Goal: Task Accomplishment & Management: Manage account settings

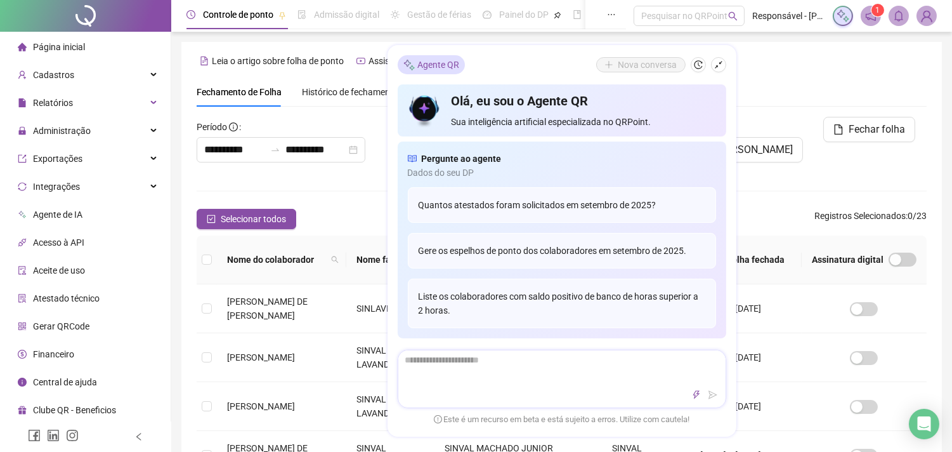
scroll to position [34, 0]
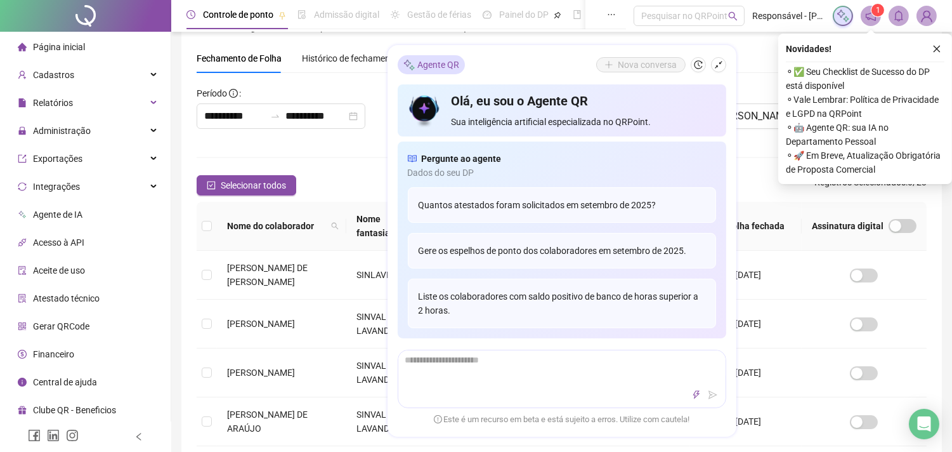
click at [755, 60] on div "Fechamento de Folha Histórico de fechamentos Assinaturas Configurações Regras a…" at bounding box center [562, 58] width 730 height 29
click at [936, 46] on icon "close" at bounding box center [936, 48] width 9 height 9
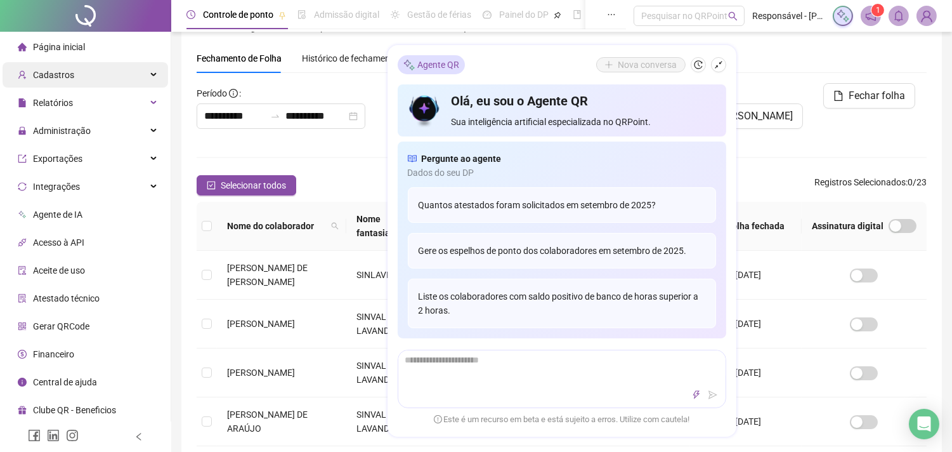
click at [78, 75] on div "Cadastros" at bounding box center [86, 74] width 166 height 25
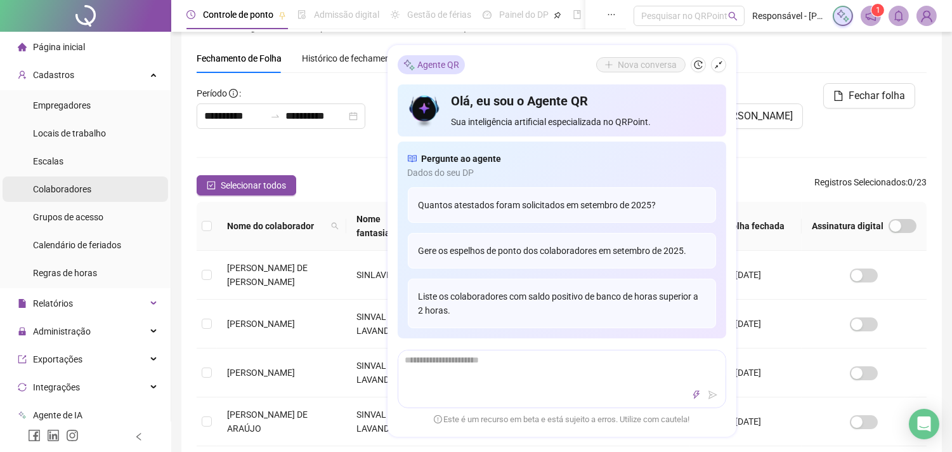
click at [83, 189] on span "Colaboradores" at bounding box center [62, 189] width 58 height 10
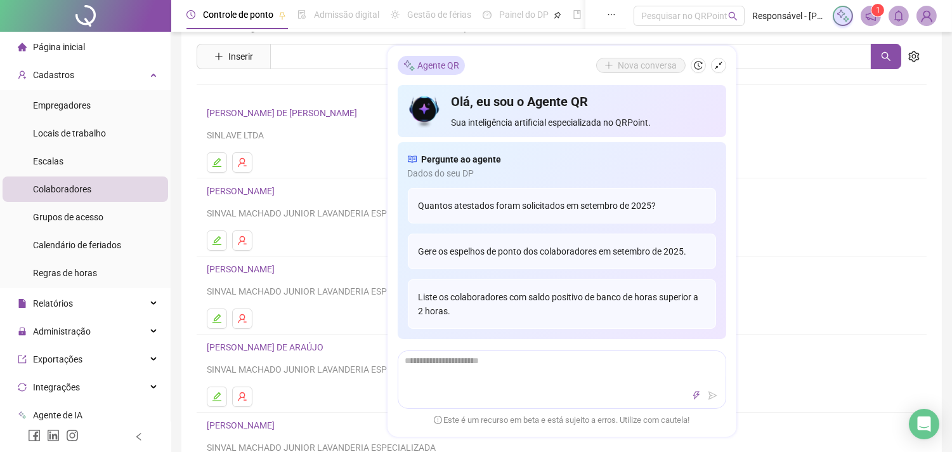
drag, startPoint x: 872, startPoint y: 112, endPoint x: 850, endPoint y: 127, distance: 26.8
click at [874, 112] on h4 "[PERSON_NAME] DE [PERSON_NAME]" at bounding box center [562, 112] width 710 height 15
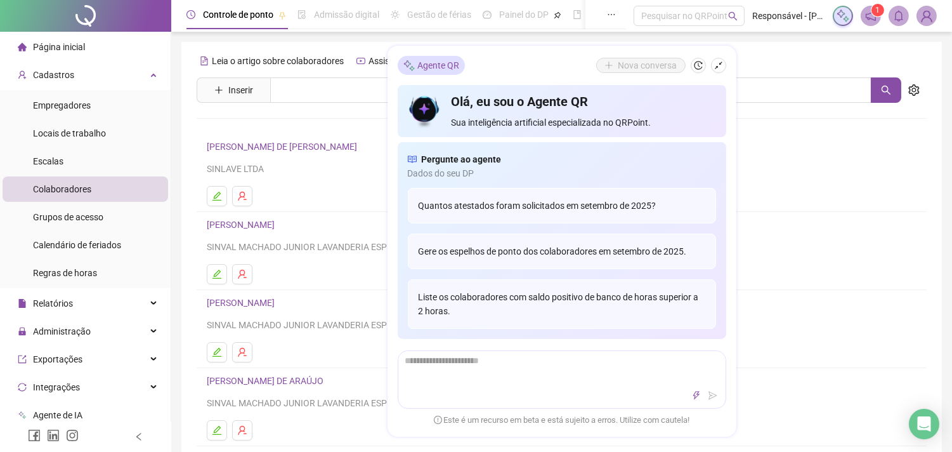
click at [237, 223] on link "[PERSON_NAME]" at bounding box center [243, 224] width 72 height 10
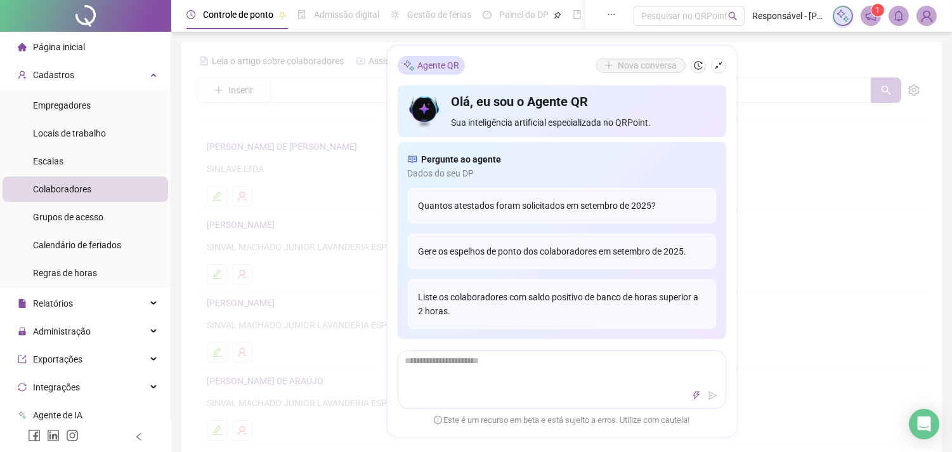
click at [772, 145] on div at bounding box center [562, 178] width 730 height 254
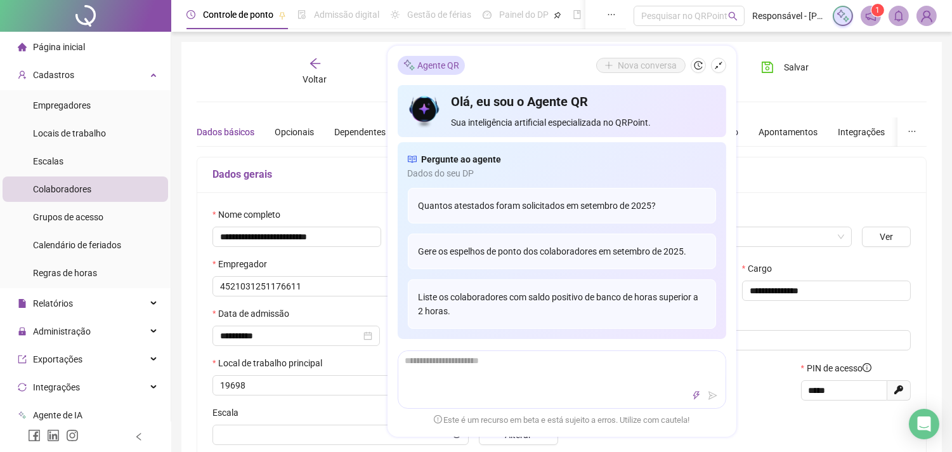
type input "**********"
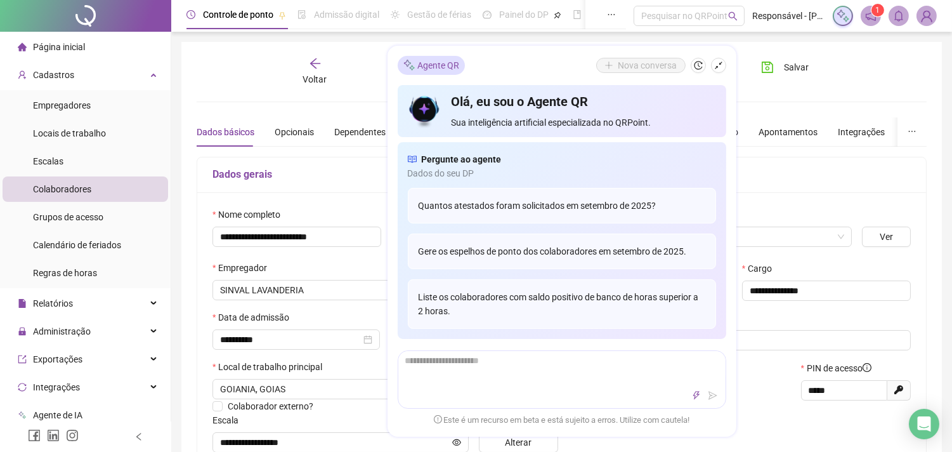
scroll to position [141, 0]
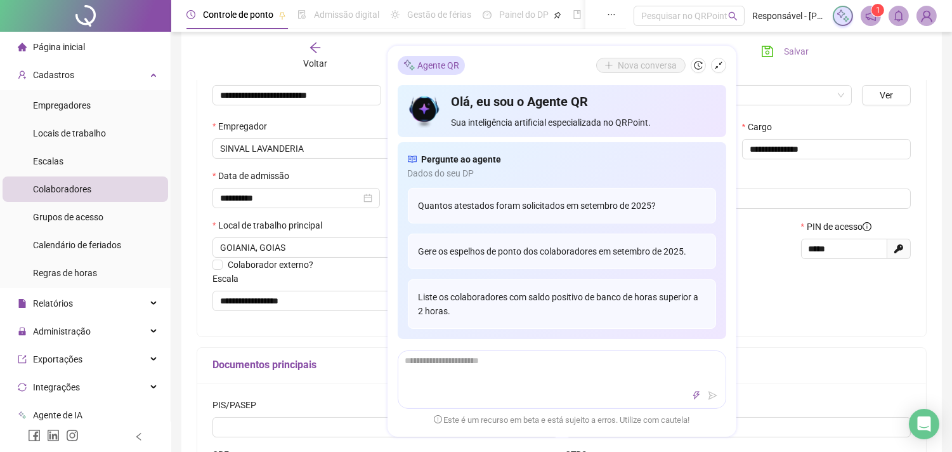
click at [785, 53] on span "Salvar" at bounding box center [796, 51] width 25 height 14
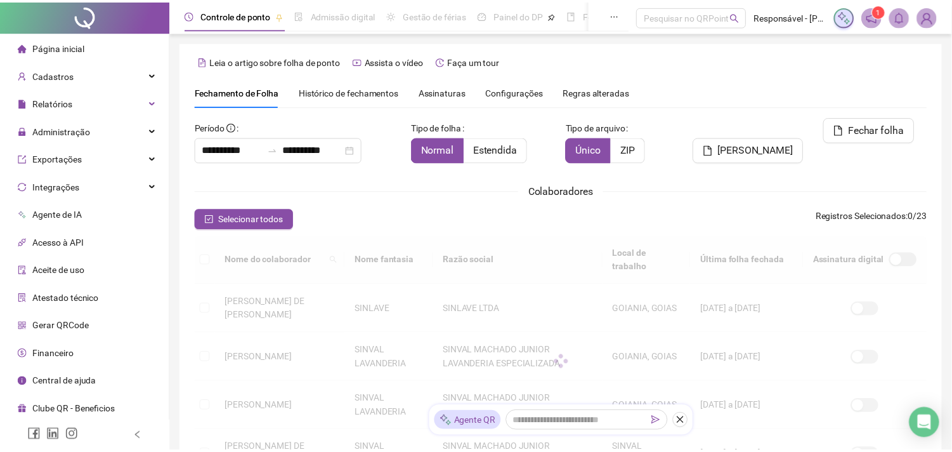
scroll to position [34, 0]
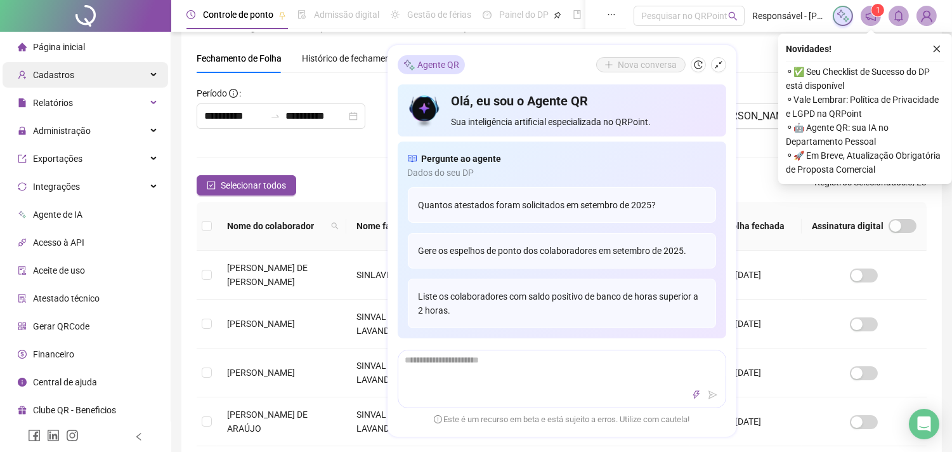
click at [52, 70] on span "Cadastros" at bounding box center [53, 75] width 41 height 10
click at [77, 75] on div "Cadastros" at bounding box center [86, 74] width 166 height 25
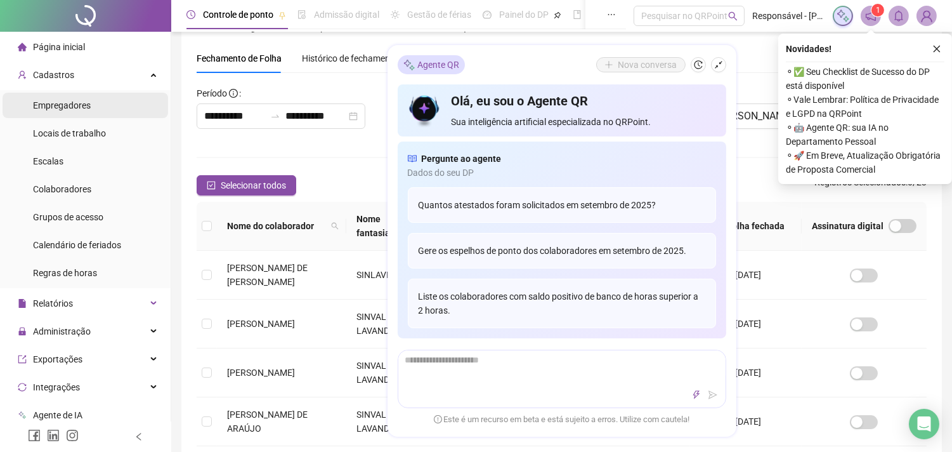
click at [91, 105] on li "Empregadores" at bounding box center [86, 105] width 166 height 25
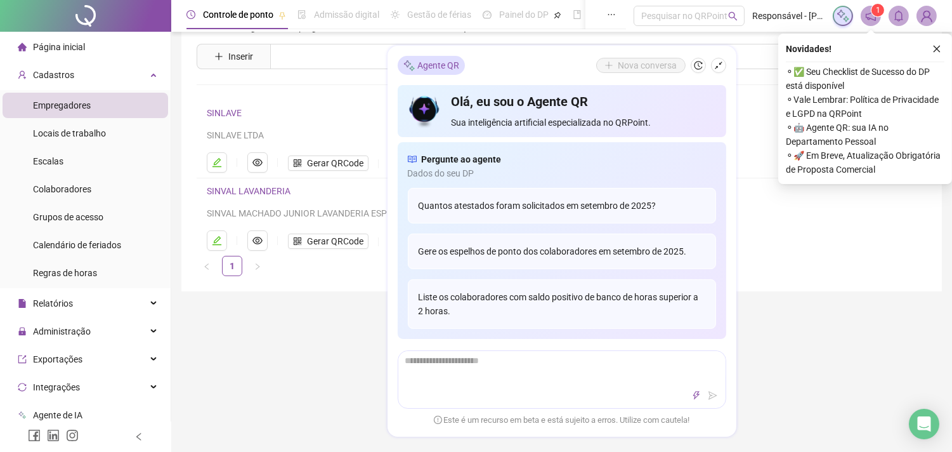
click at [245, 189] on link "SINVAL LAVANDERIA" at bounding box center [249, 191] width 84 height 10
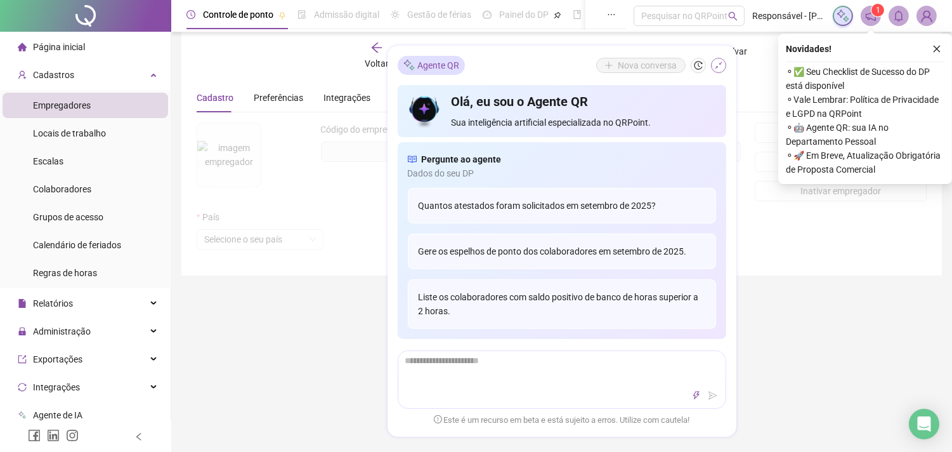
click at [715, 66] on icon "shrink" at bounding box center [718, 65] width 9 height 9
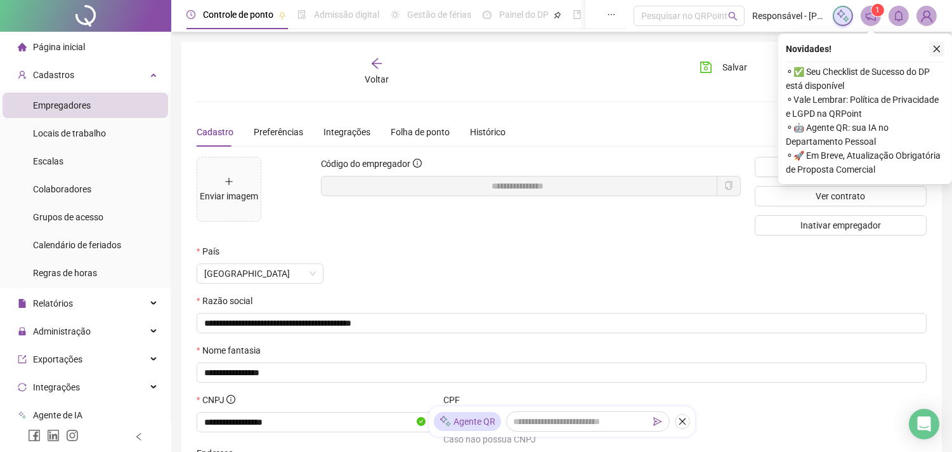
click at [939, 48] on icon "close" at bounding box center [936, 48] width 9 height 9
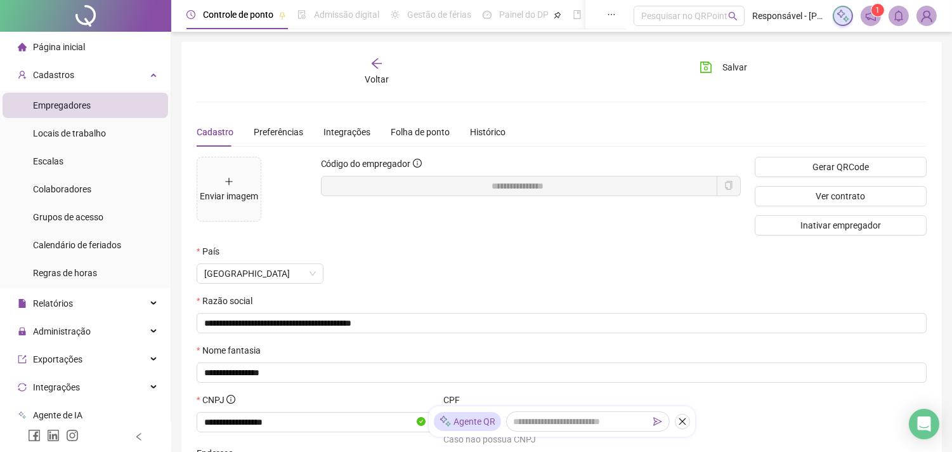
click at [74, 107] on span "Empregadores" at bounding box center [62, 105] width 58 height 10
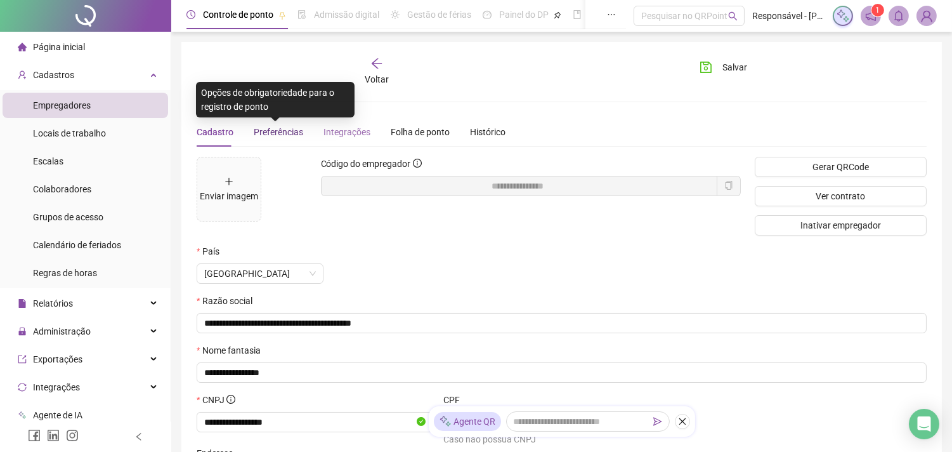
drag, startPoint x: 290, startPoint y: 128, endPoint x: 332, endPoint y: 131, distance: 41.9
click at [290, 129] on span "Preferências" at bounding box center [278, 132] width 49 height 10
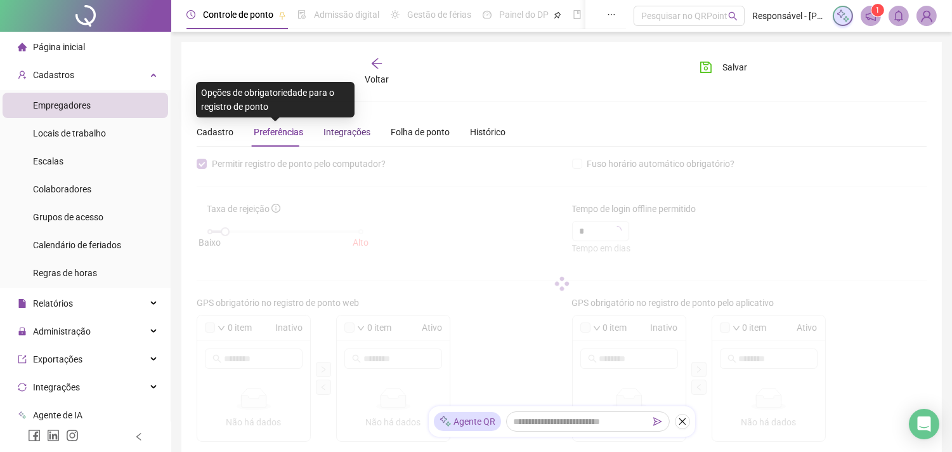
drag, startPoint x: 332, startPoint y: 131, endPoint x: 357, endPoint y: 131, distance: 25.4
click at [339, 131] on div "Integrações" at bounding box center [346, 132] width 47 height 14
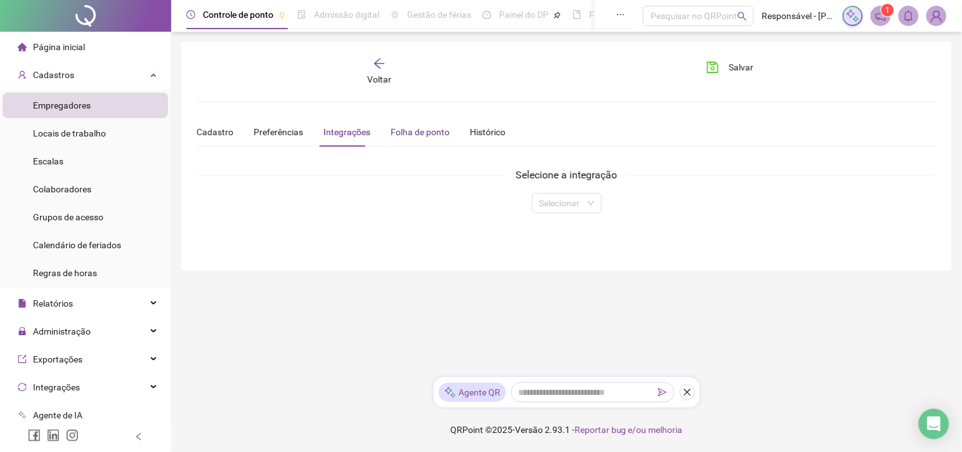
click at [410, 129] on div "Folha de ponto" at bounding box center [420, 132] width 59 height 14
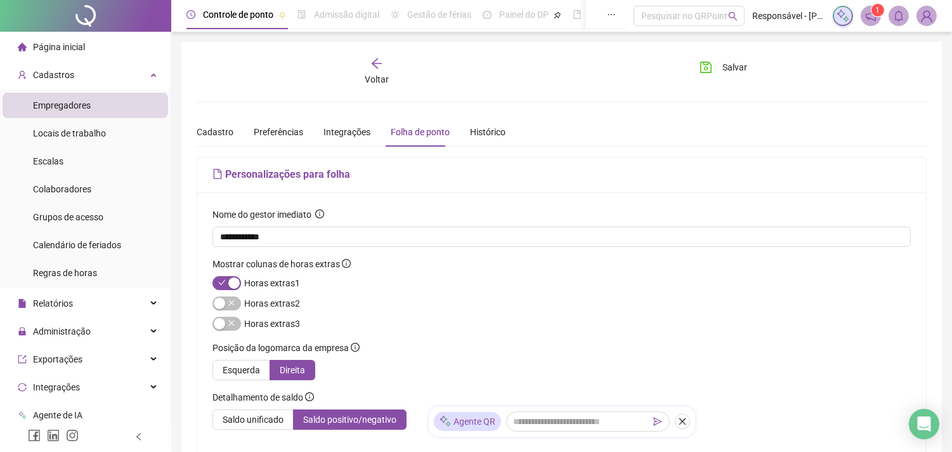
click at [370, 62] on icon "arrow-left" at bounding box center [376, 63] width 13 height 13
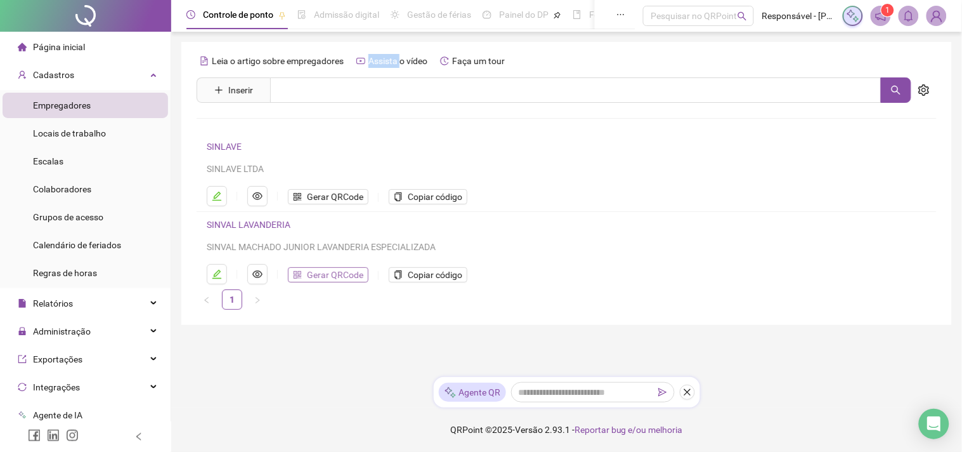
click at [327, 276] on span "Gerar QRCode" at bounding box center [335, 275] width 56 height 14
click at [79, 184] on span "Colaboradores" at bounding box center [62, 189] width 58 height 10
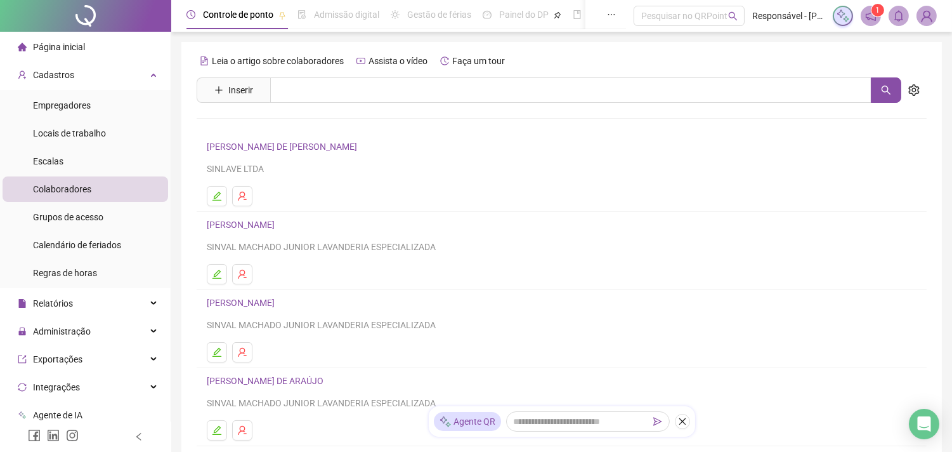
click at [247, 226] on link "[PERSON_NAME]" at bounding box center [243, 224] width 72 height 10
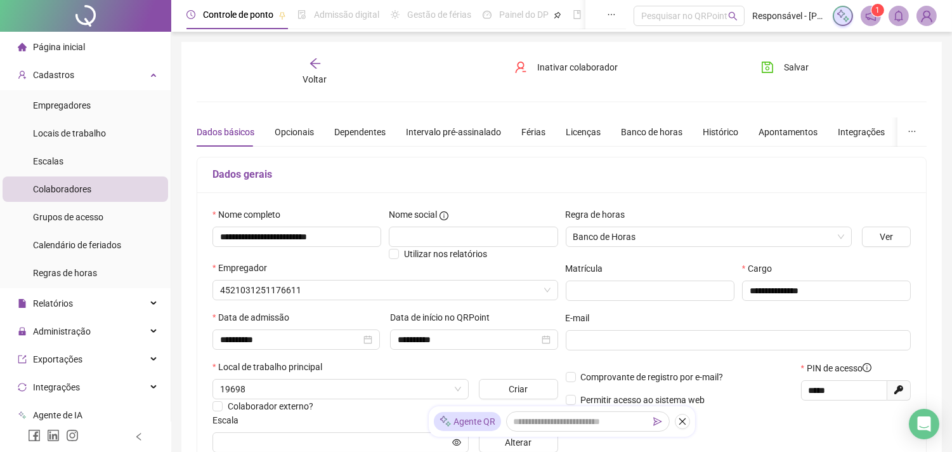
type input "**********"
